Goal: Task Accomplishment & Management: Manage account settings

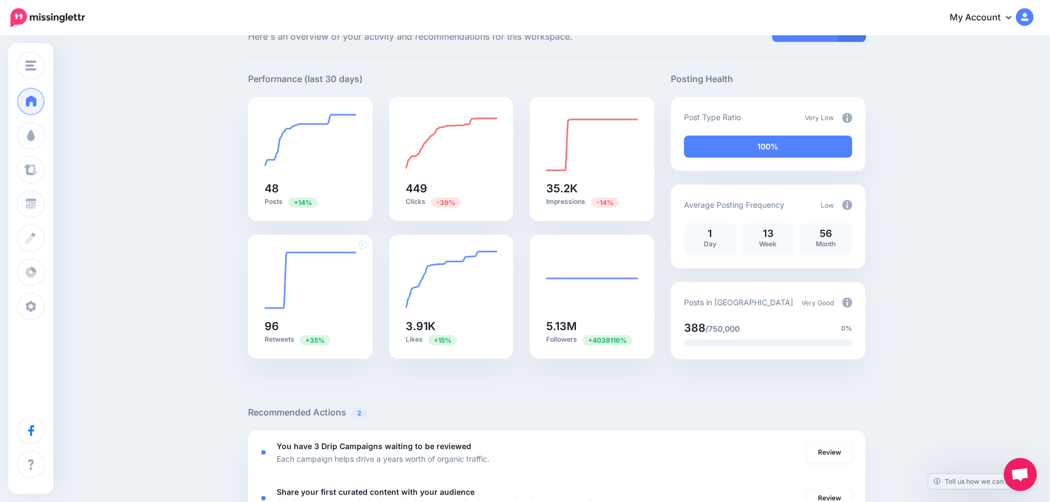
scroll to position [110, 0]
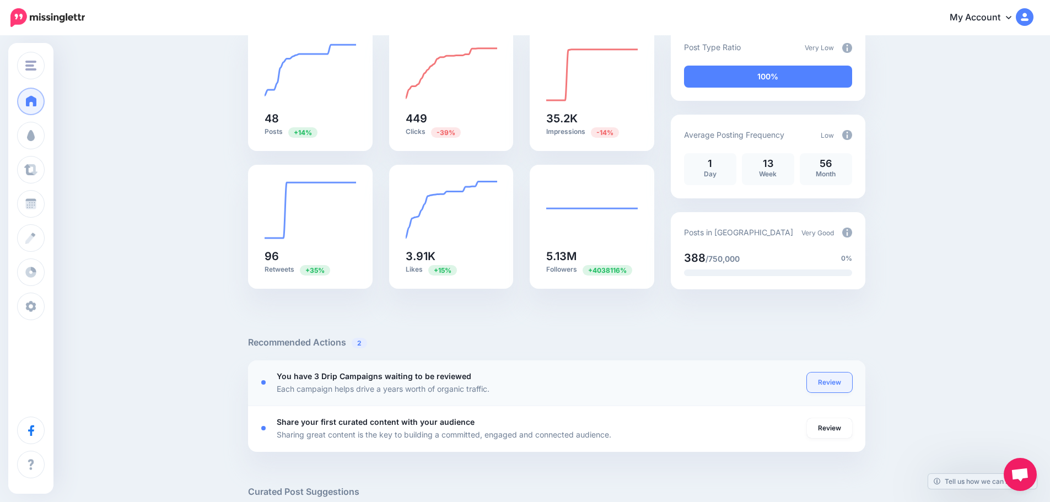
click at [823, 385] on link "Review" at bounding box center [829, 383] width 45 height 20
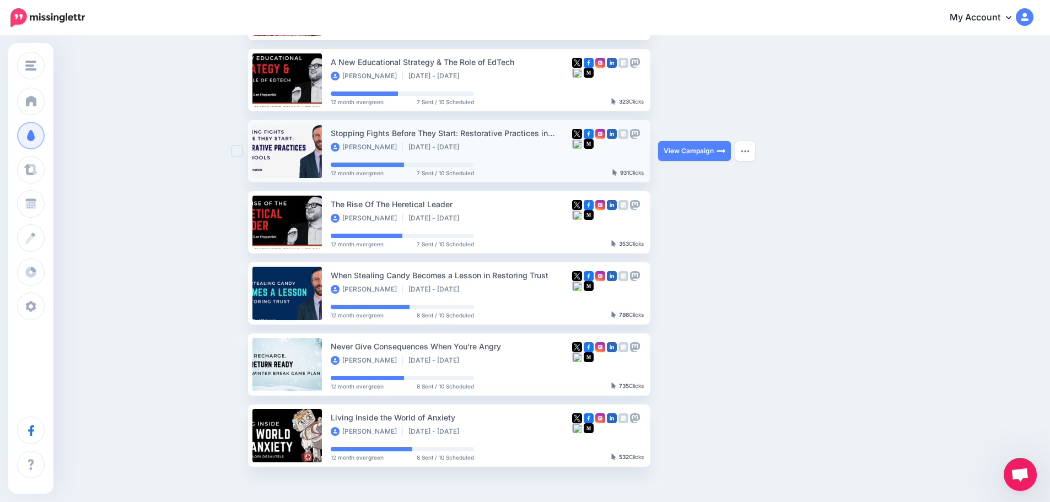
scroll to position [386, 0]
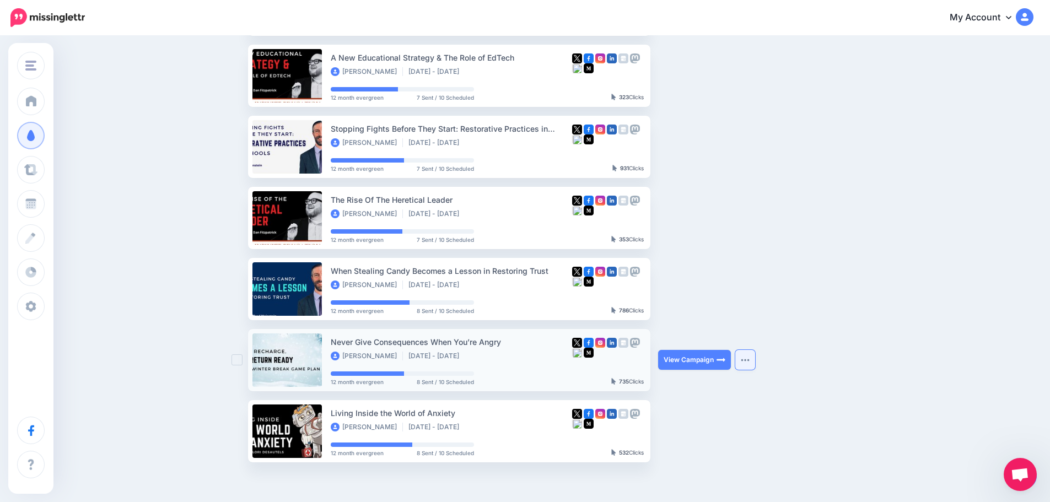
click at [746, 364] on button "button" at bounding box center [745, 360] width 20 height 20
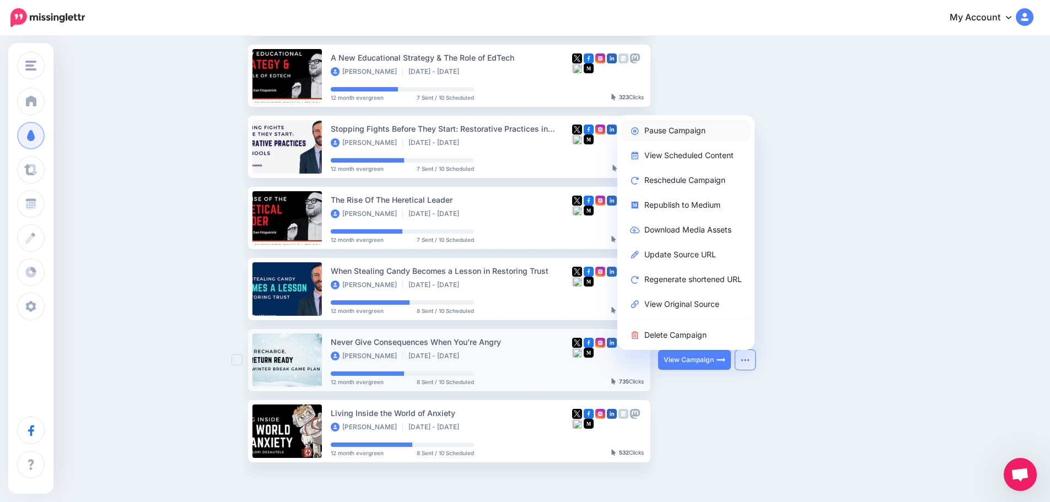
click at [678, 129] on link "Pause Campaign" at bounding box center [686, 130] width 128 height 21
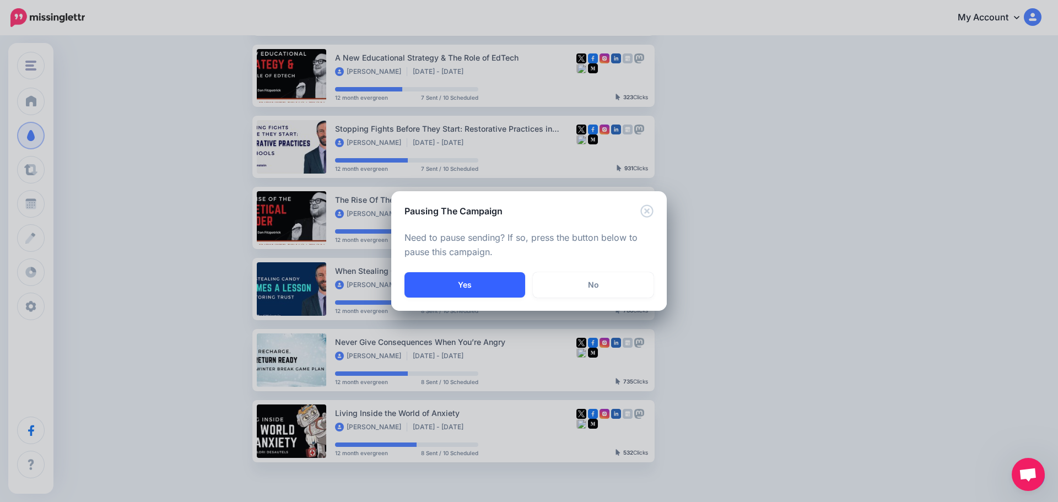
click at [493, 283] on button "Yes" at bounding box center [465, 284] width 121 height 25
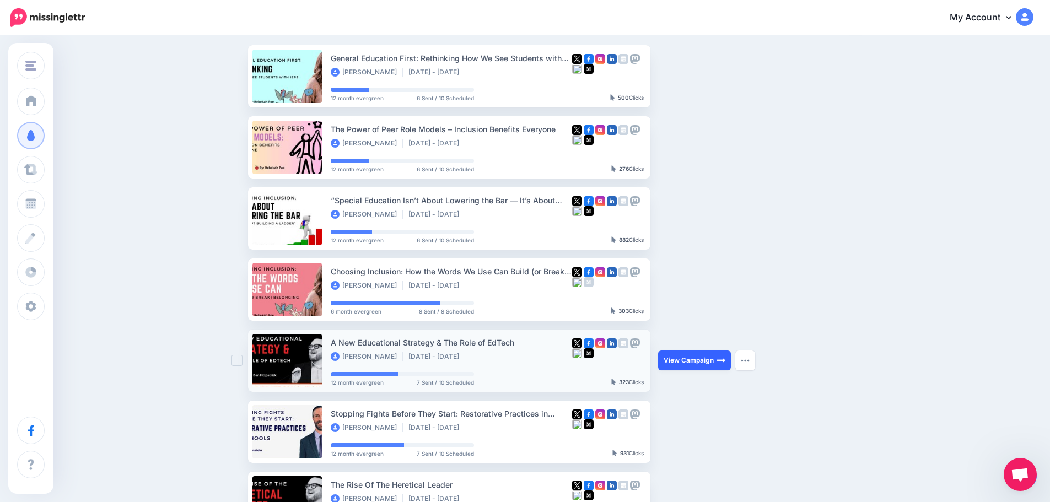
scroll to position [0, 0]
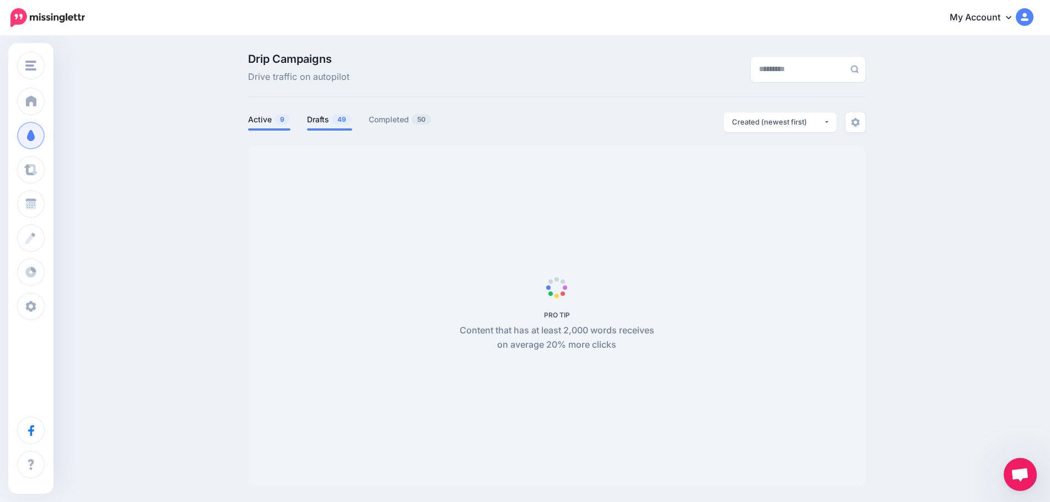
click at [325, 115] on link "Drafts 49" at bounding box center [329, 119] width 45 height 13
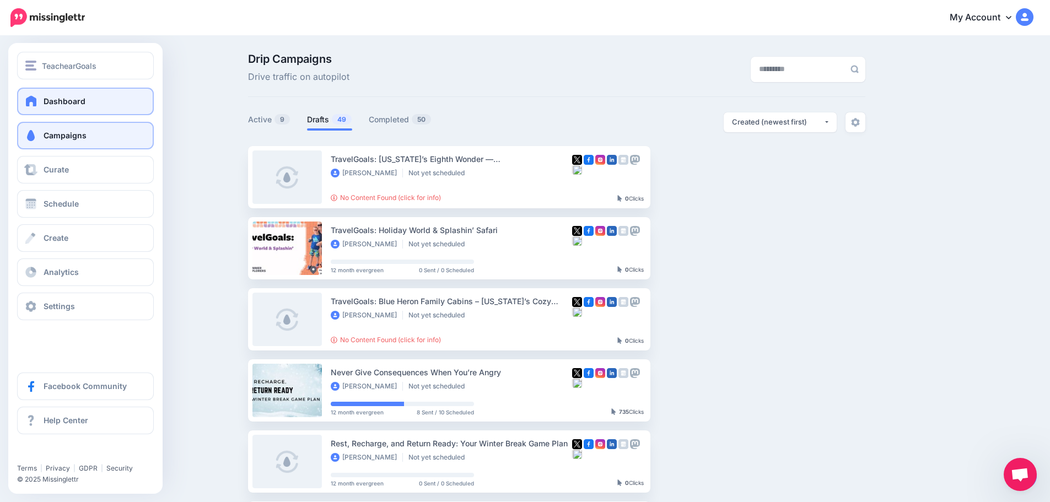
click at [37, 94] on link "Dashboard" at bounding box center [85, 102] width 137 height 28
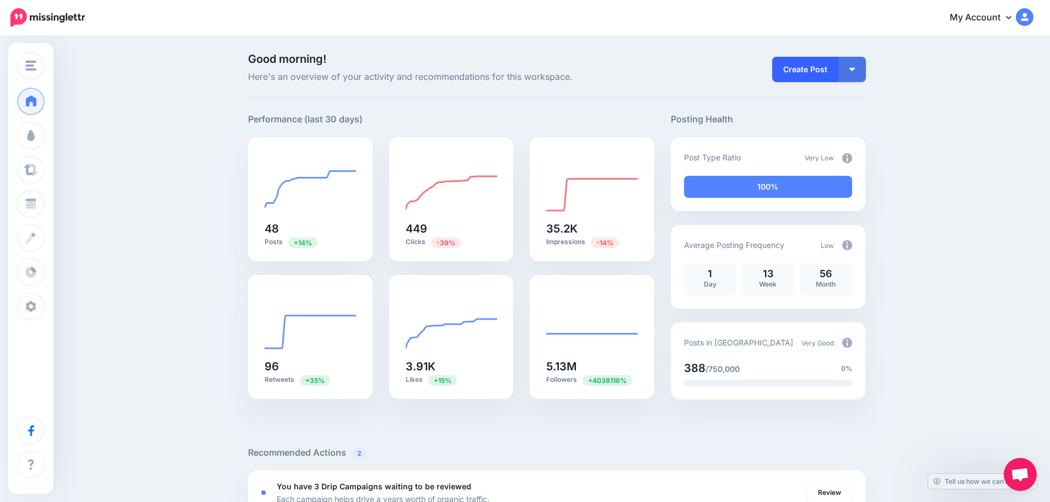
click at [816, 69] on link "Create Post" at bounding box center [805, 69] width 66 height 25
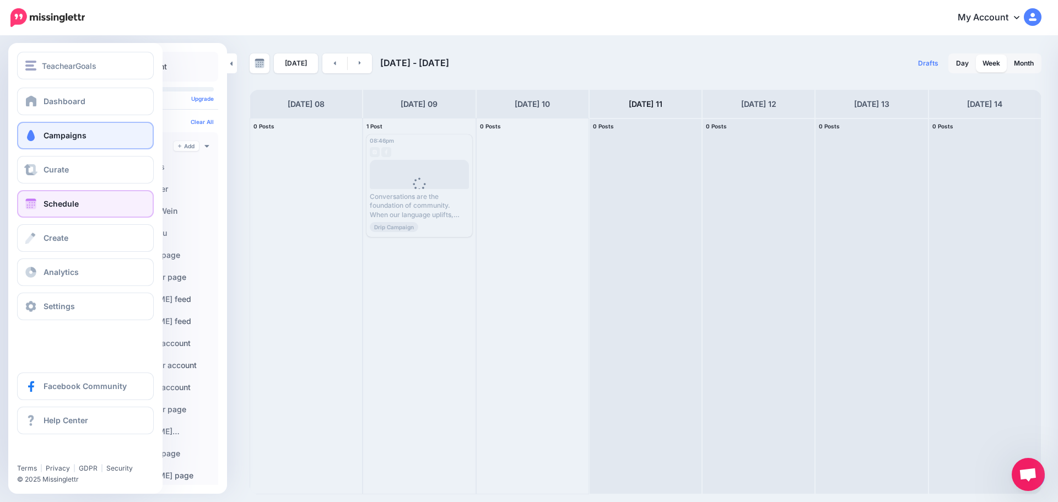
click at [50, 138] on span "Campaigns" at bounding box center [65, 135] width 43 height 9
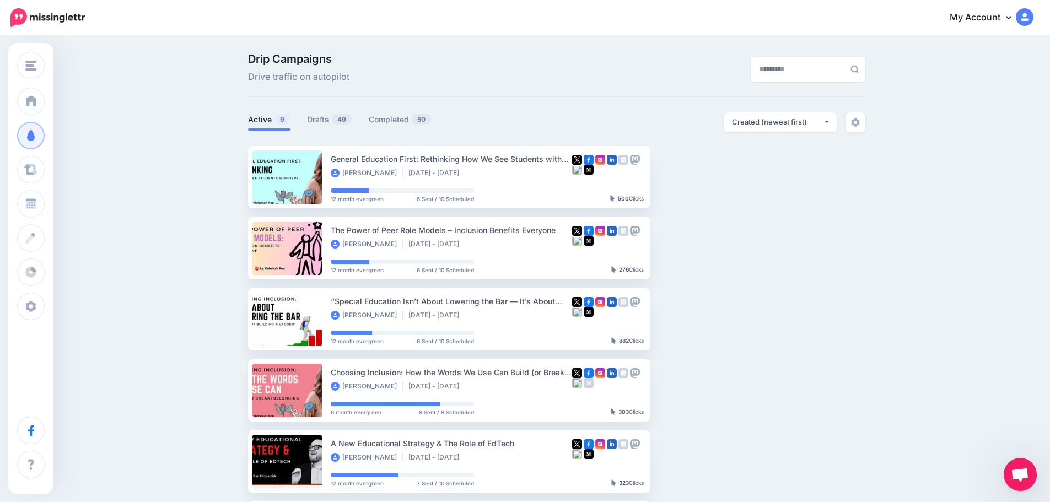
click at [1022, 471] on span "Open chat" at bounding box center [1020, 475] width 18 height 15
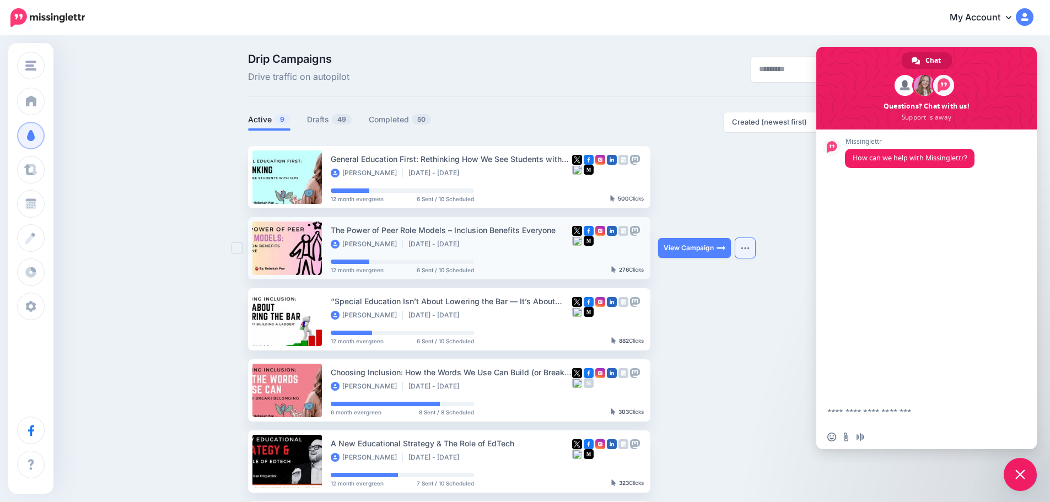
click at [741, 256] on button "button" at bounding box center [745, 248] width 20 height 20
click at [744, 187] on button "button" at bounding box center [745, 177] width 20 height 20
click at [993, 39] on div "Drip Campaigns Drive traffic on autopilot Active 9 49 50" at bounding box center [525, 419] width 1050 height 765
click at [1024, 475] on span "Close chat" at bounding box center [1020, 475] width 10 height 10
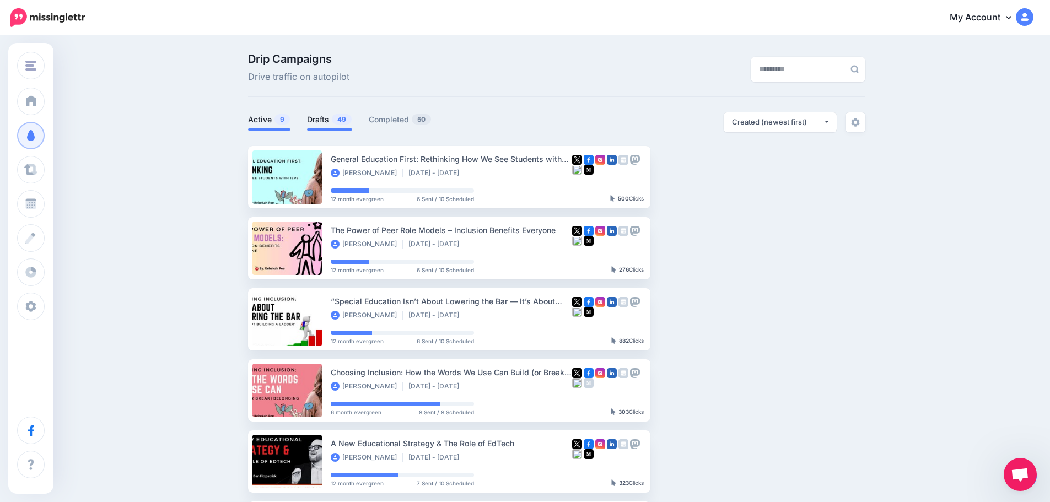
click at [323, 115] on link "Drafts 49" at bounding box center [329, 119] width 45 height 13
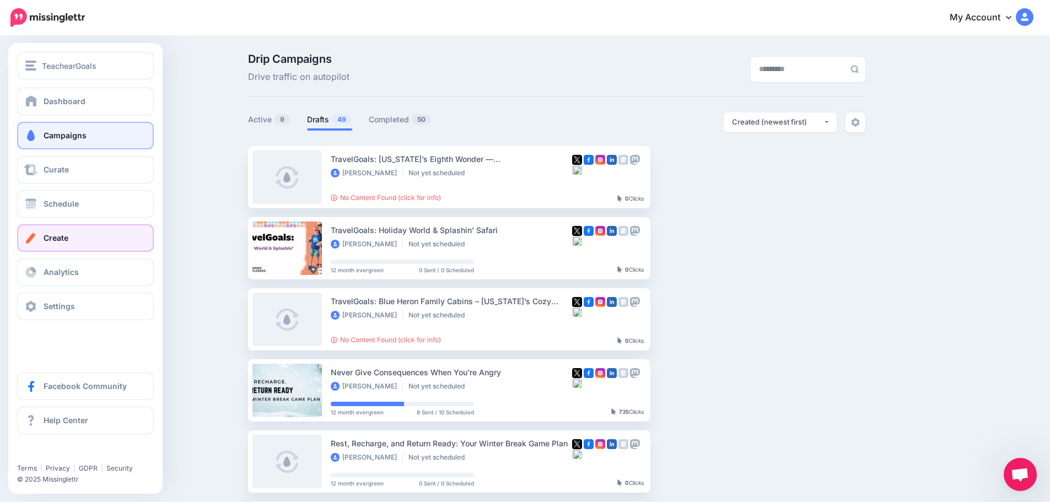
click at [66, 238] on span "Create" at bounding box center [56, 237] width 25 height 9
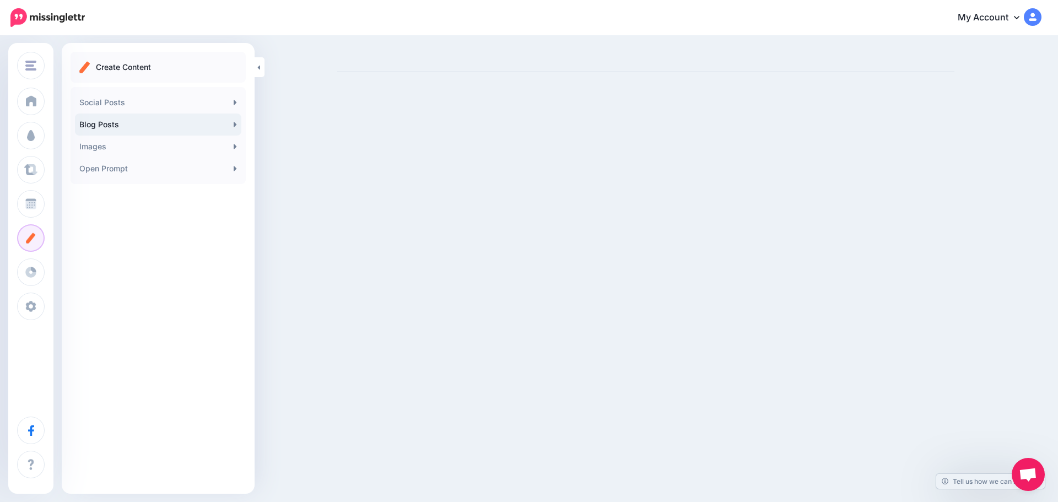
click at [106, 126] on link "Blog Posts" at bounding box center [158, 125] width 166 height 22
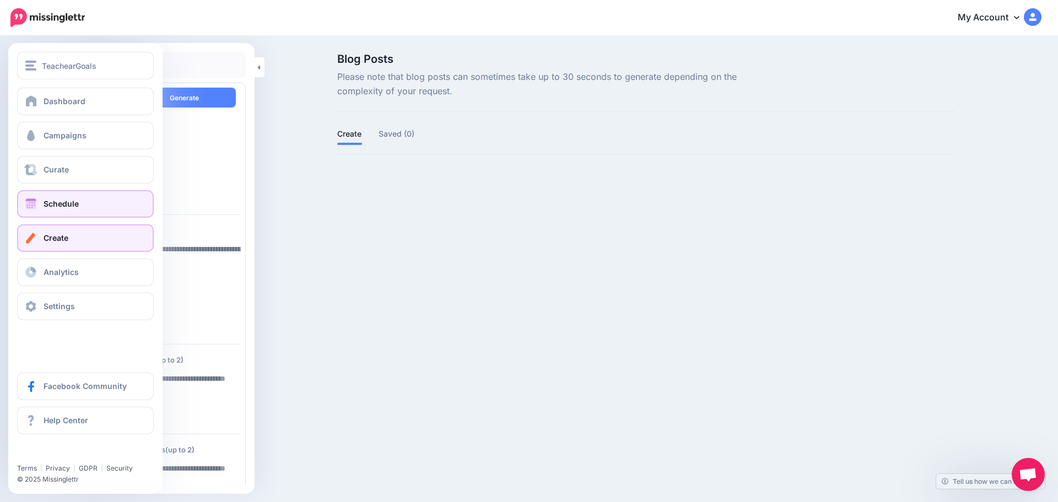
click at [38, 202] on link "Schedule" at bounding box center [85, 204] width 137 height 28
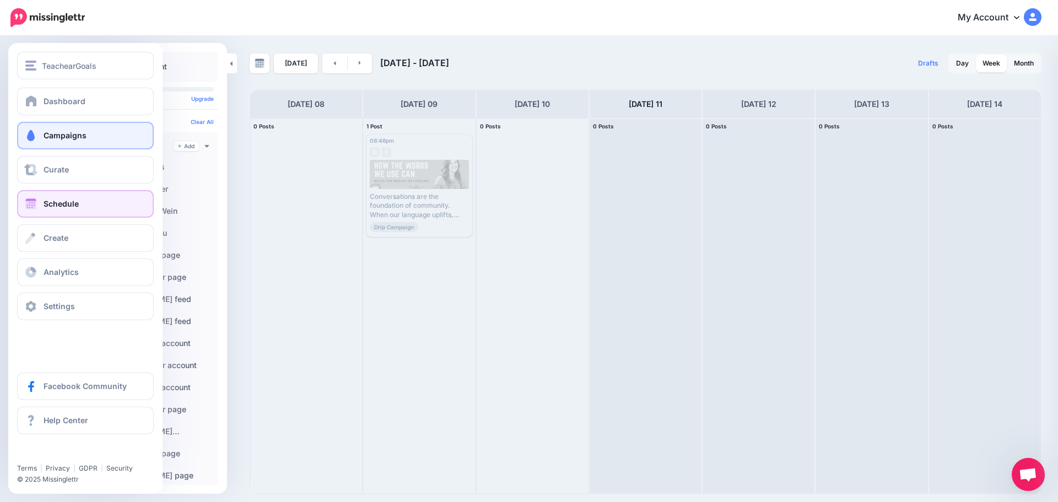
click at [39, 135] on link "Campaigns" at bounding box center [85, 136] width 137 height 28
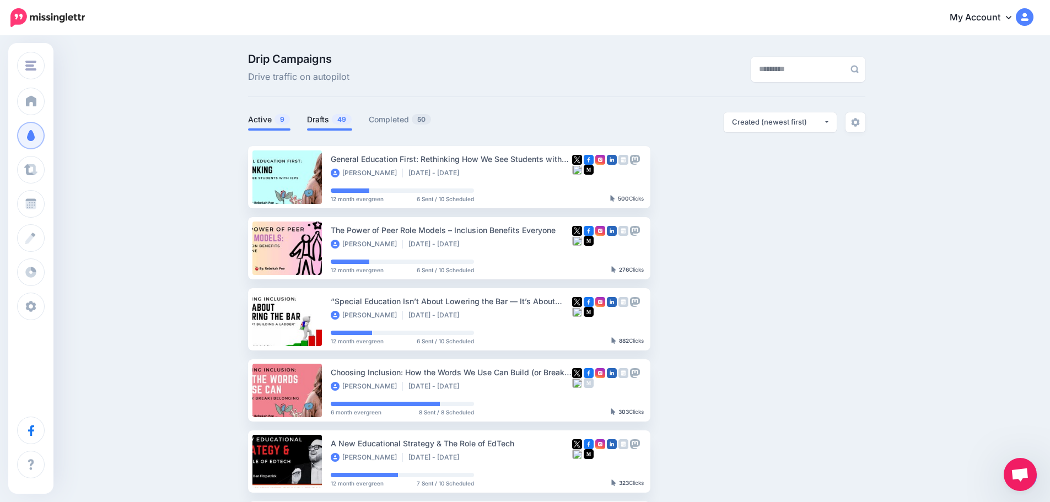
click at [316, 118] on link "Drafts 49" at bounding box center [329, 119] width 45 height 13
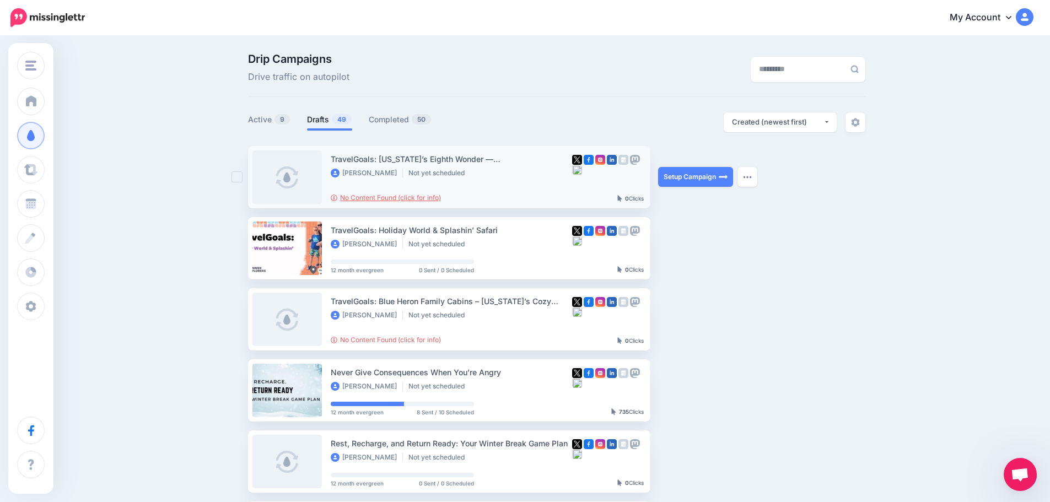
click at [416, 195] on link "No Content Found (click for info)" at bounding box center [386, 197] width 110 height 8
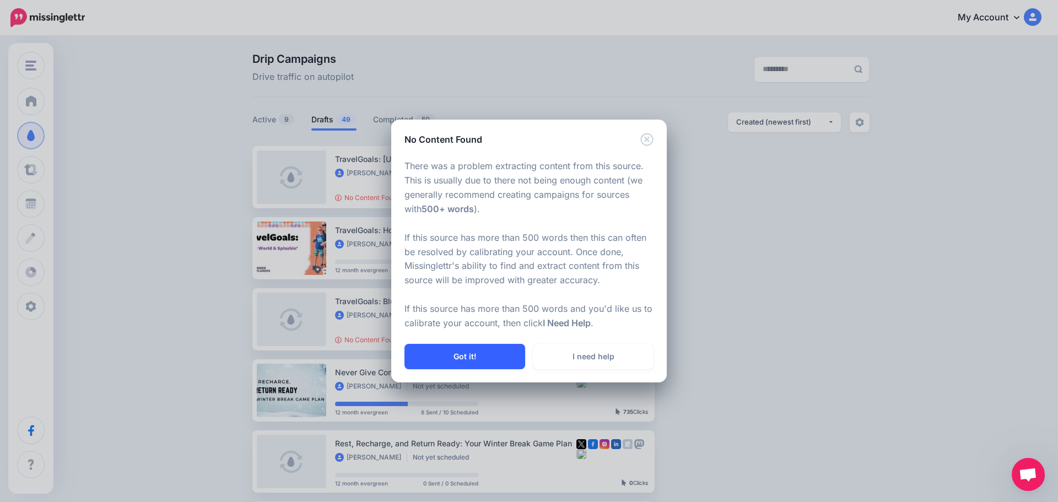
click at [465, 359] on button "Got it!" at bounding box center [465, 356] width 121 height 25
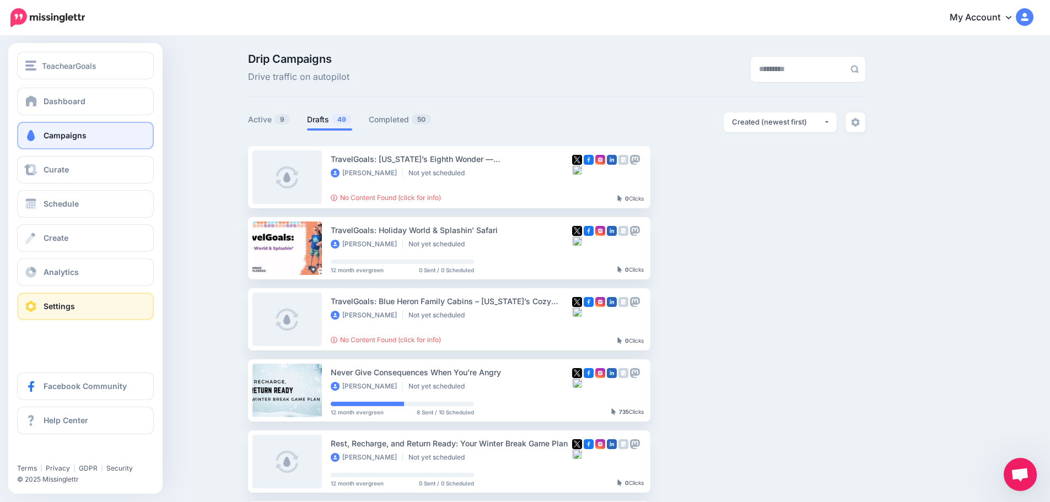
click at [44, 311] on link "Settings" at bounding box center [85, 307] width 137 height 28
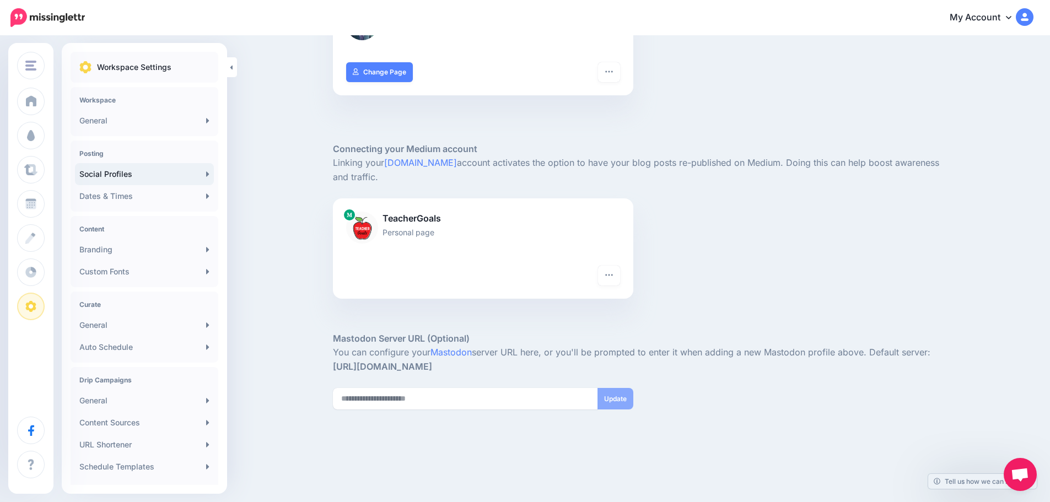
scroll to position [965, 0]
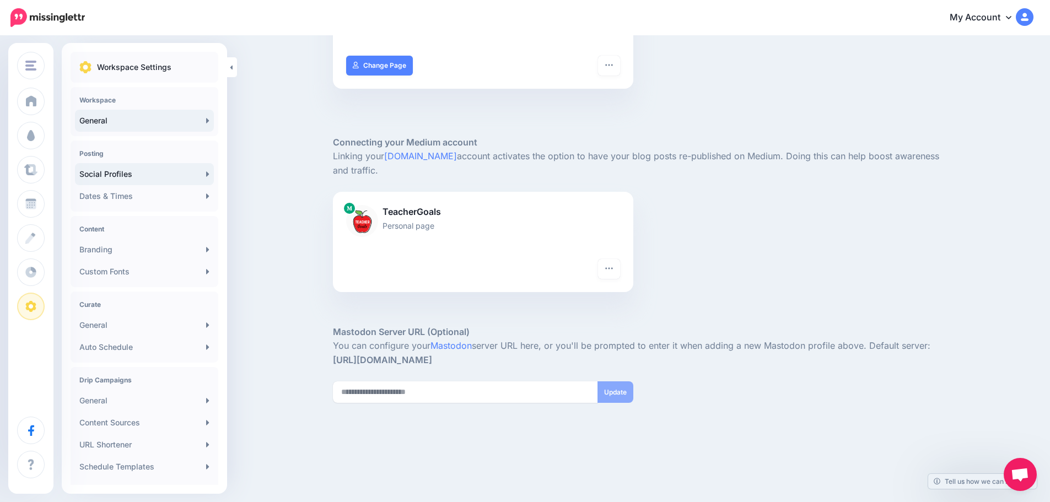
click at [130, 116] on link "General" at bounding box center [144, 121] width 139 height 22
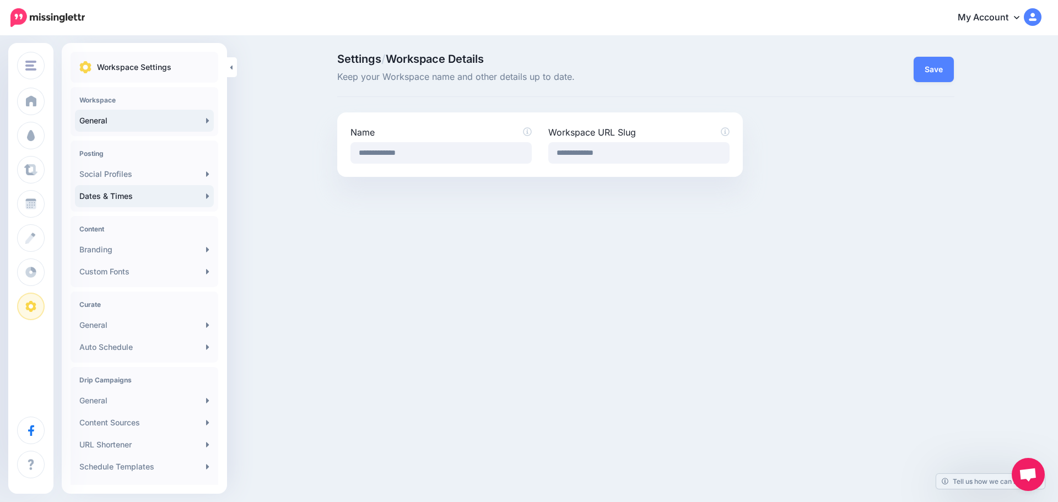
click at [124, 196] on link "Dates & Times" at bounding box center [144, 196] width 139 height 22
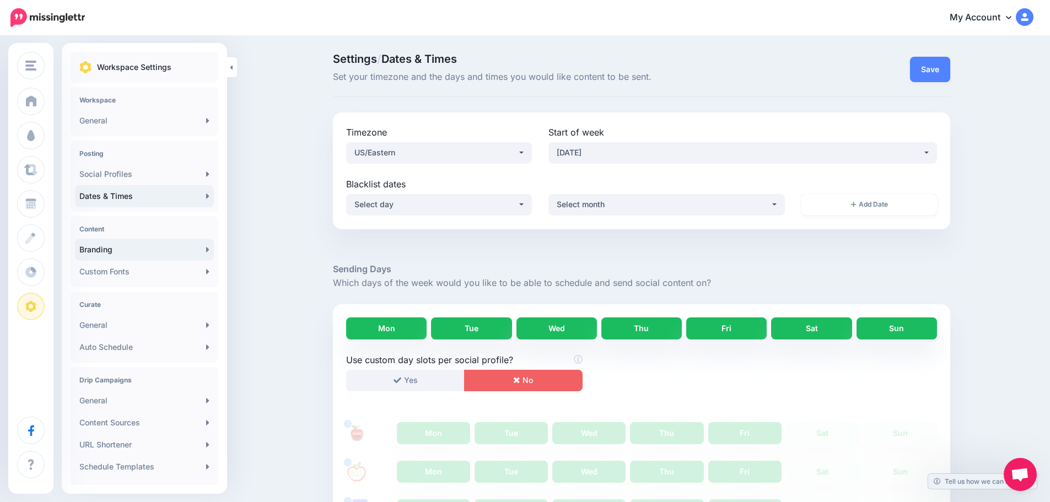
click at [103, 253] on link "Branding" at bounding box center [144, 250] width 139 height 22
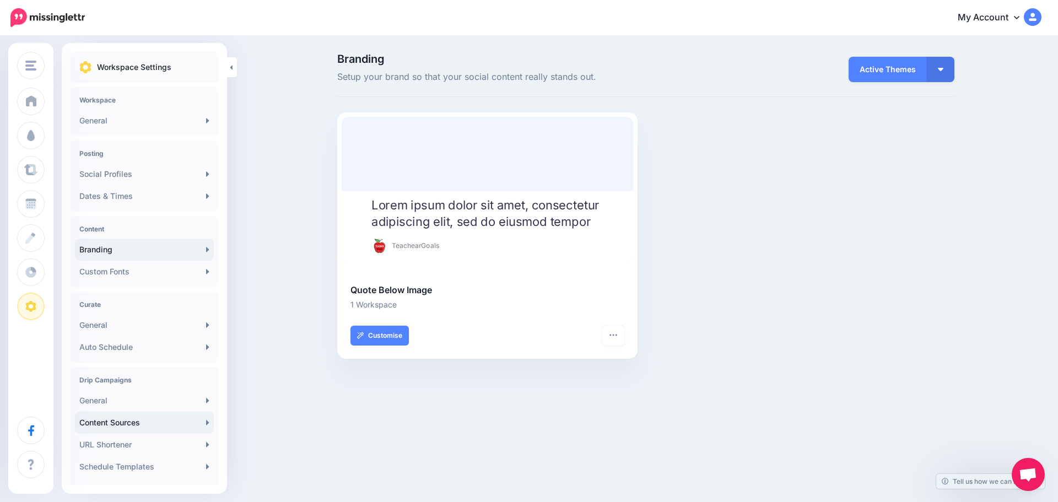
click at [103, 421] on link "Content Sources" at bounding box center [144, 423] width 139 height 22
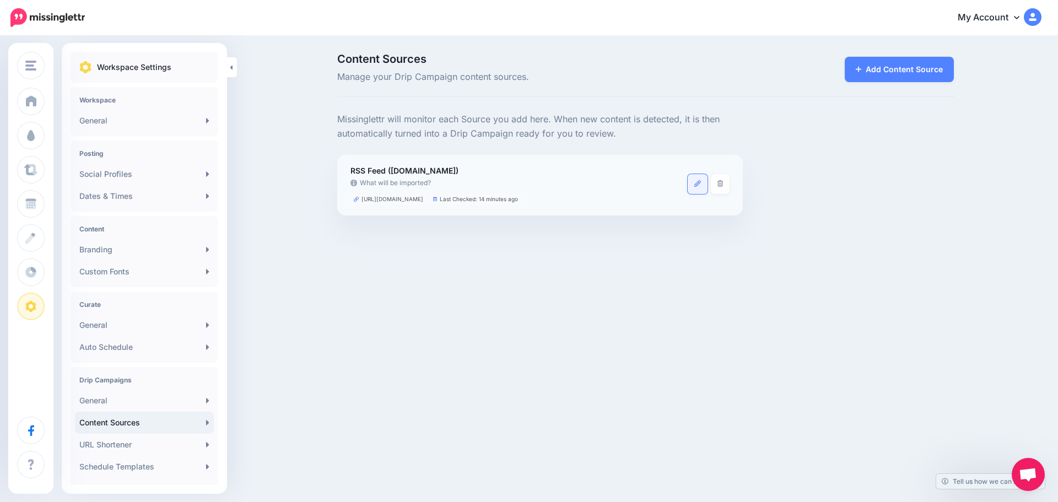
click at [701, 182] on link at bounding box center [698, 184] width 20 height 20
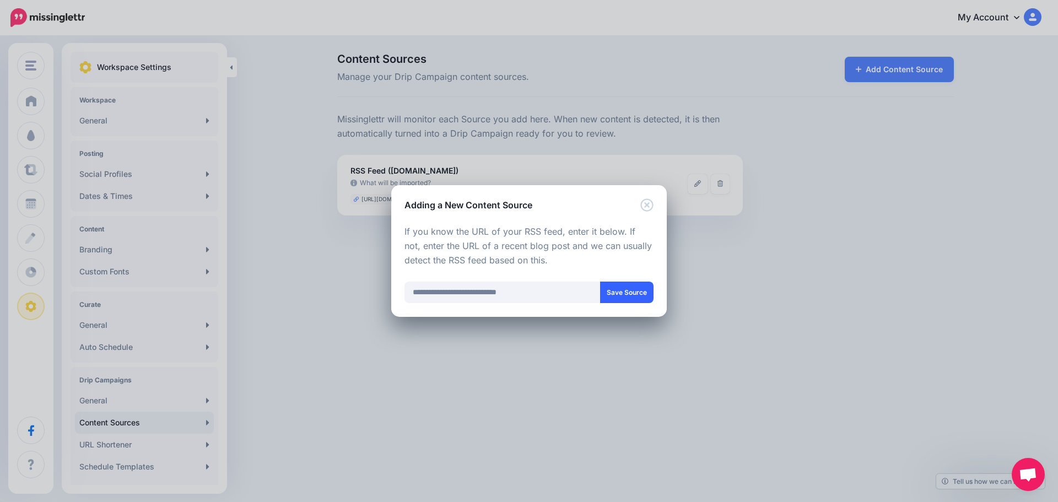
click at [622, 284] on button "Save Source" at bounding box center [626, 292] width 53 height 21
